Goal: Find specific page/section: Find specific page/section

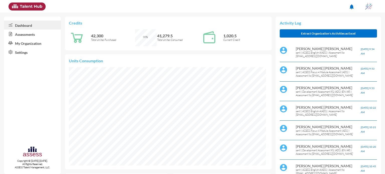
scroll to position [44, 94]
click at [15, 36] on link "Assessments" at bounding box center [32, 34] width 57 height 9
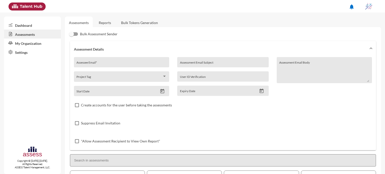
click at [109, 23] on link "Reports" at bounding box center [105, 23] width 20 height 12
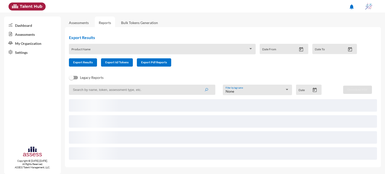
click at [109, 23] on link "Reports" at bounding box center [105, 23] width 20 height 12
